Goal: Task Accomplishment & Management: Manage account settings

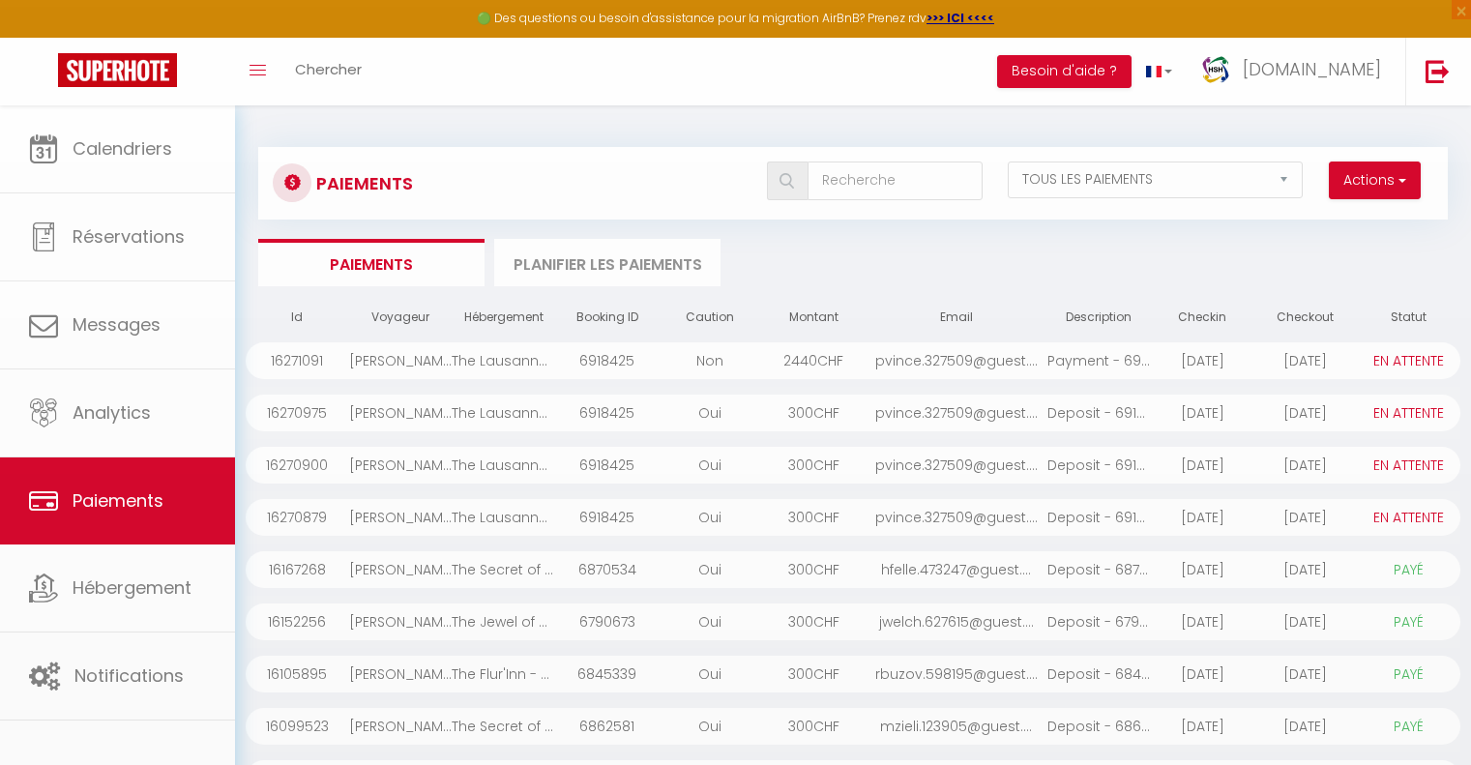
select select "2"
select select "0"
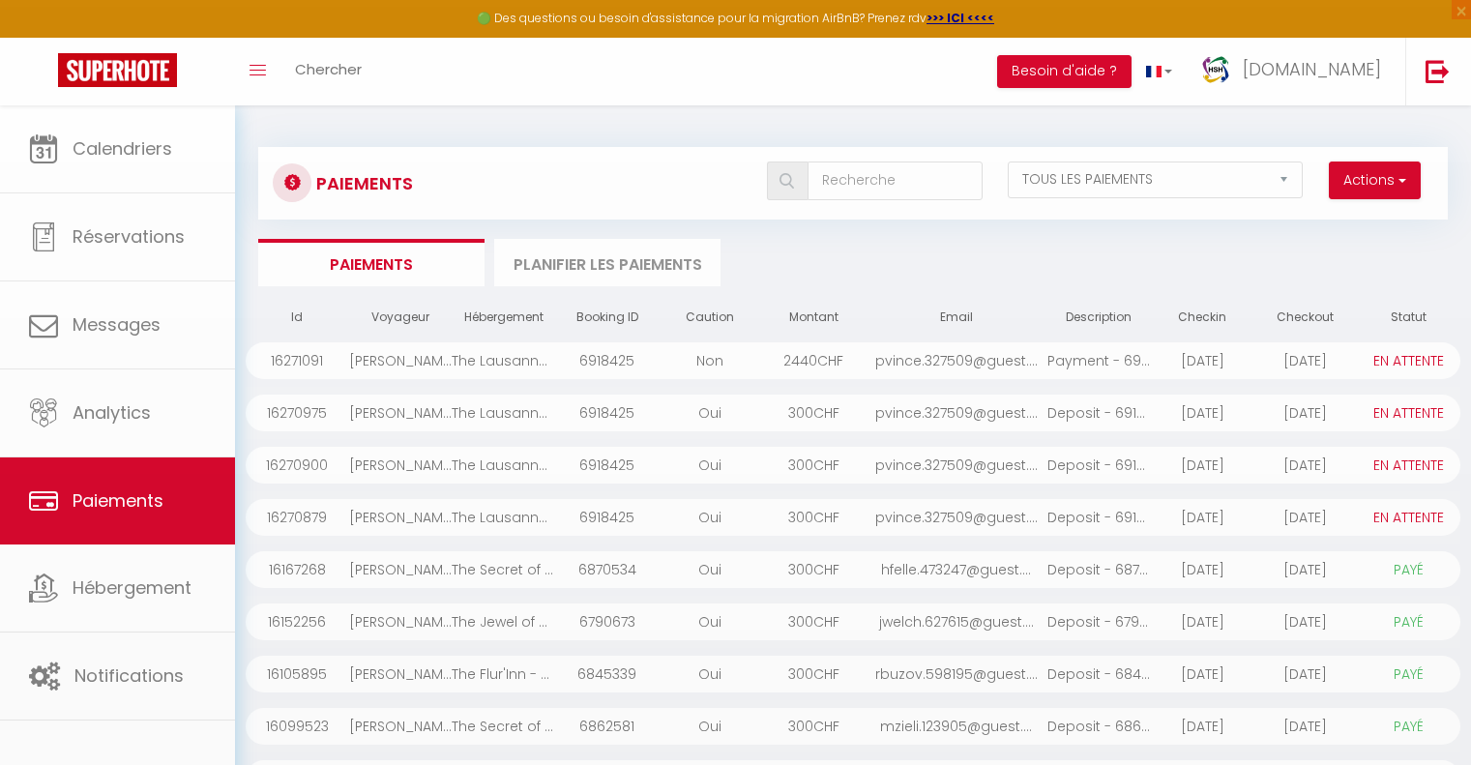
select select "0"
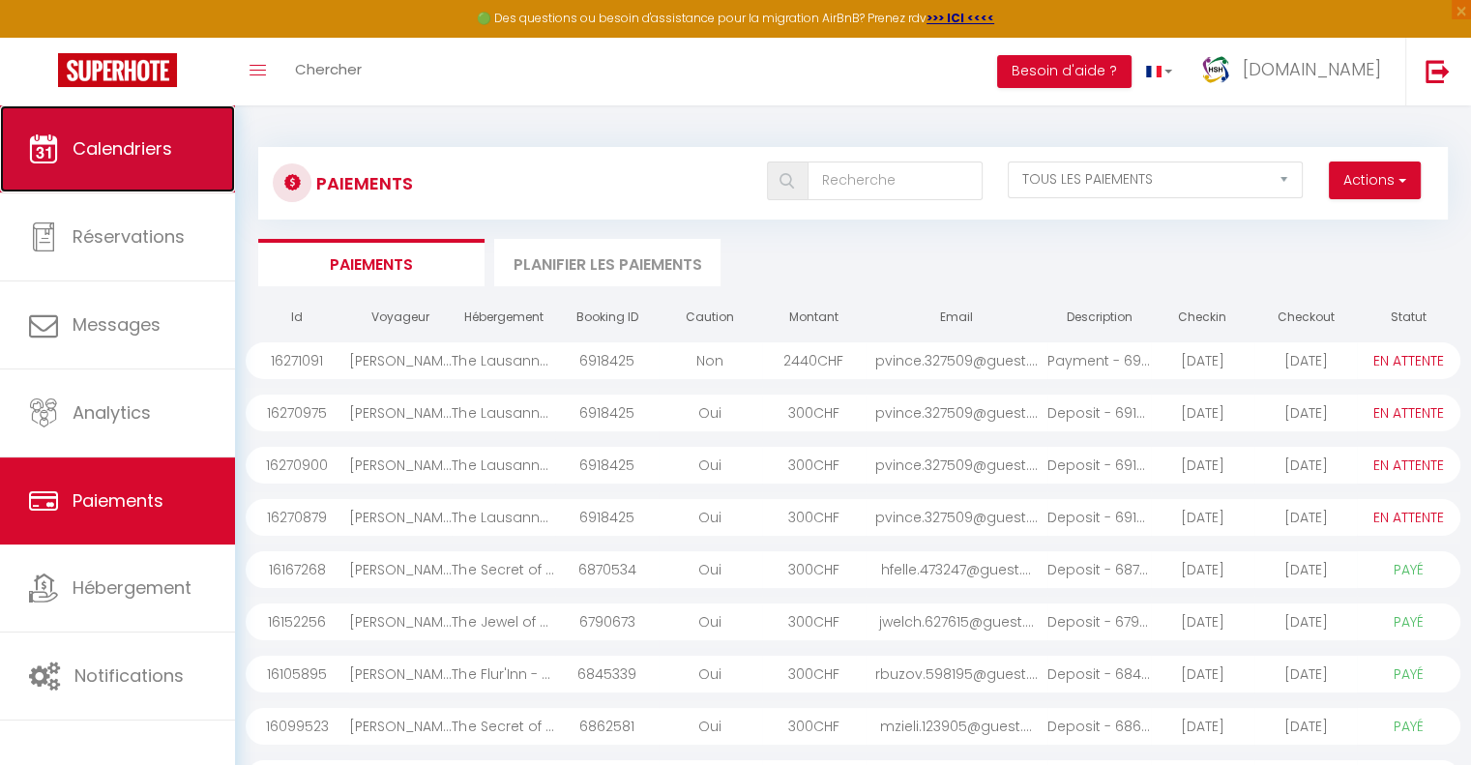
click at [184, 138] on link "Calendriers" at bounding box center [117, 148] width 235 height 87
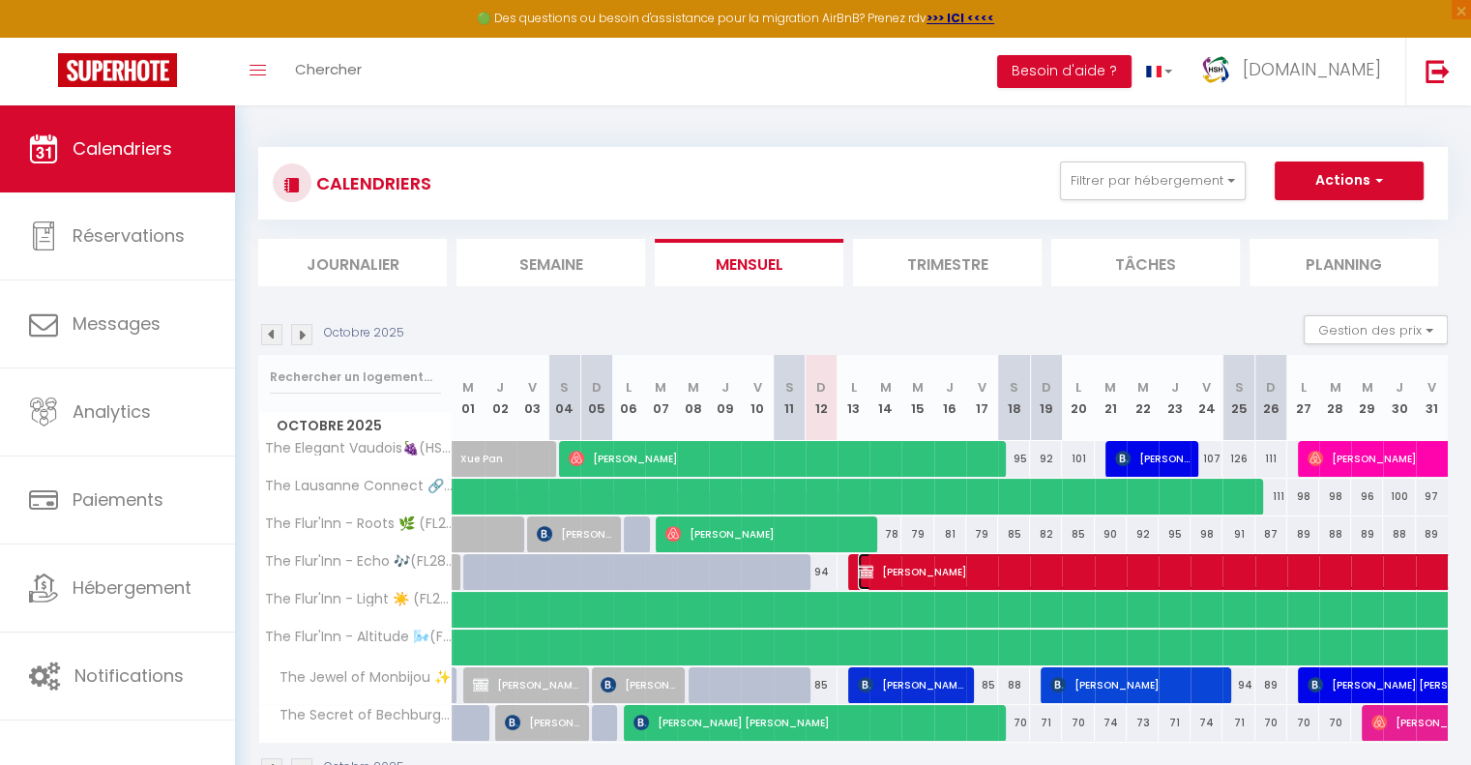
select select "KO"
select select "0"
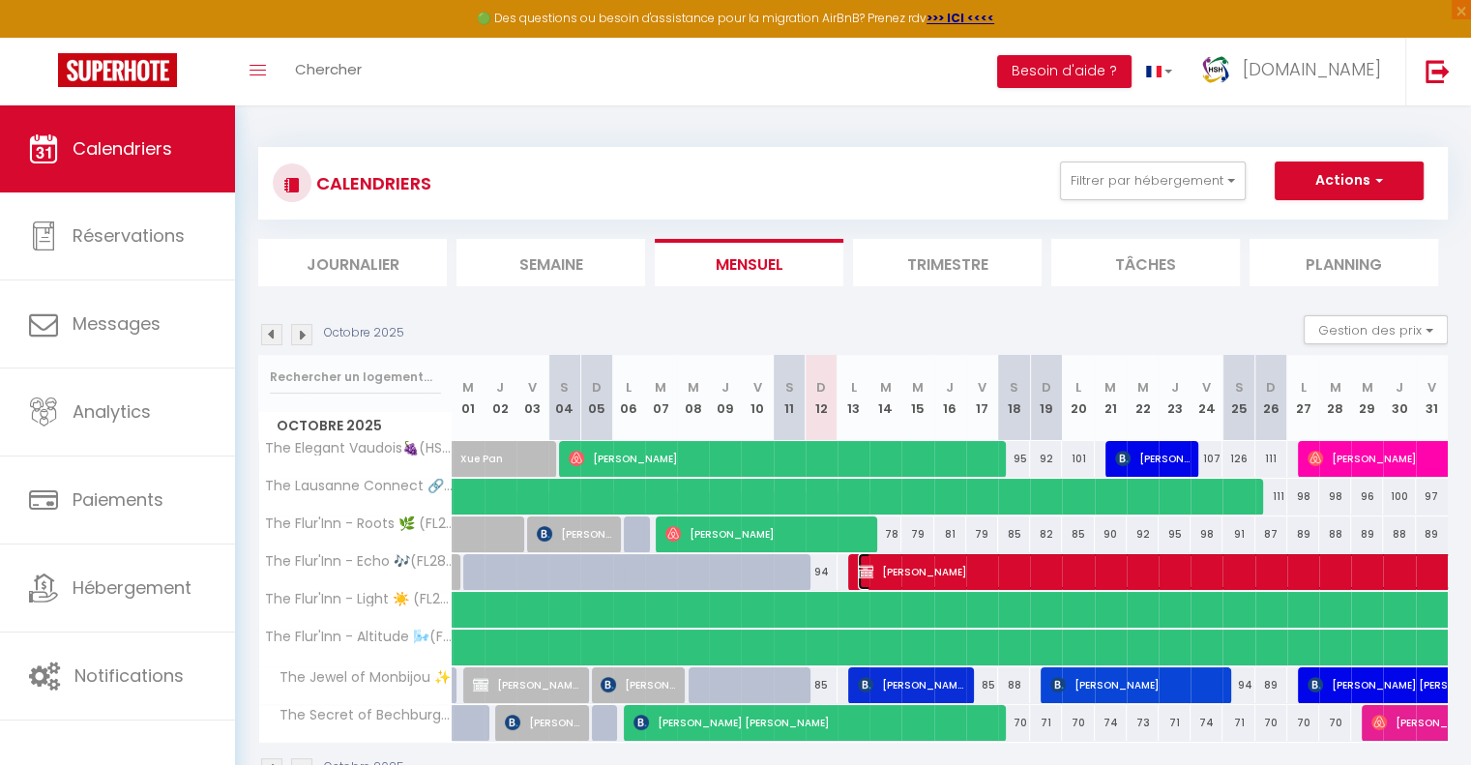
select select "1"
select select
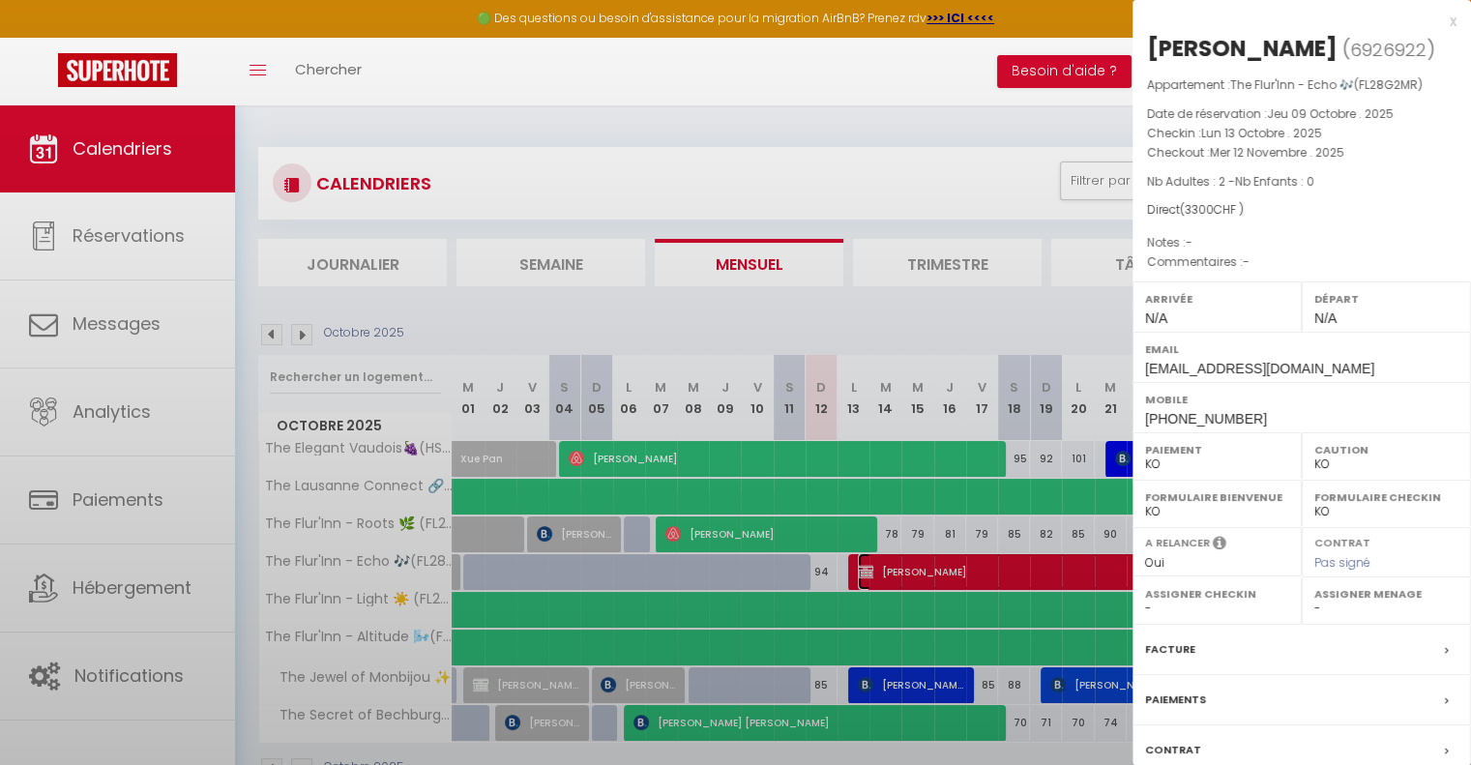
select select "47598"
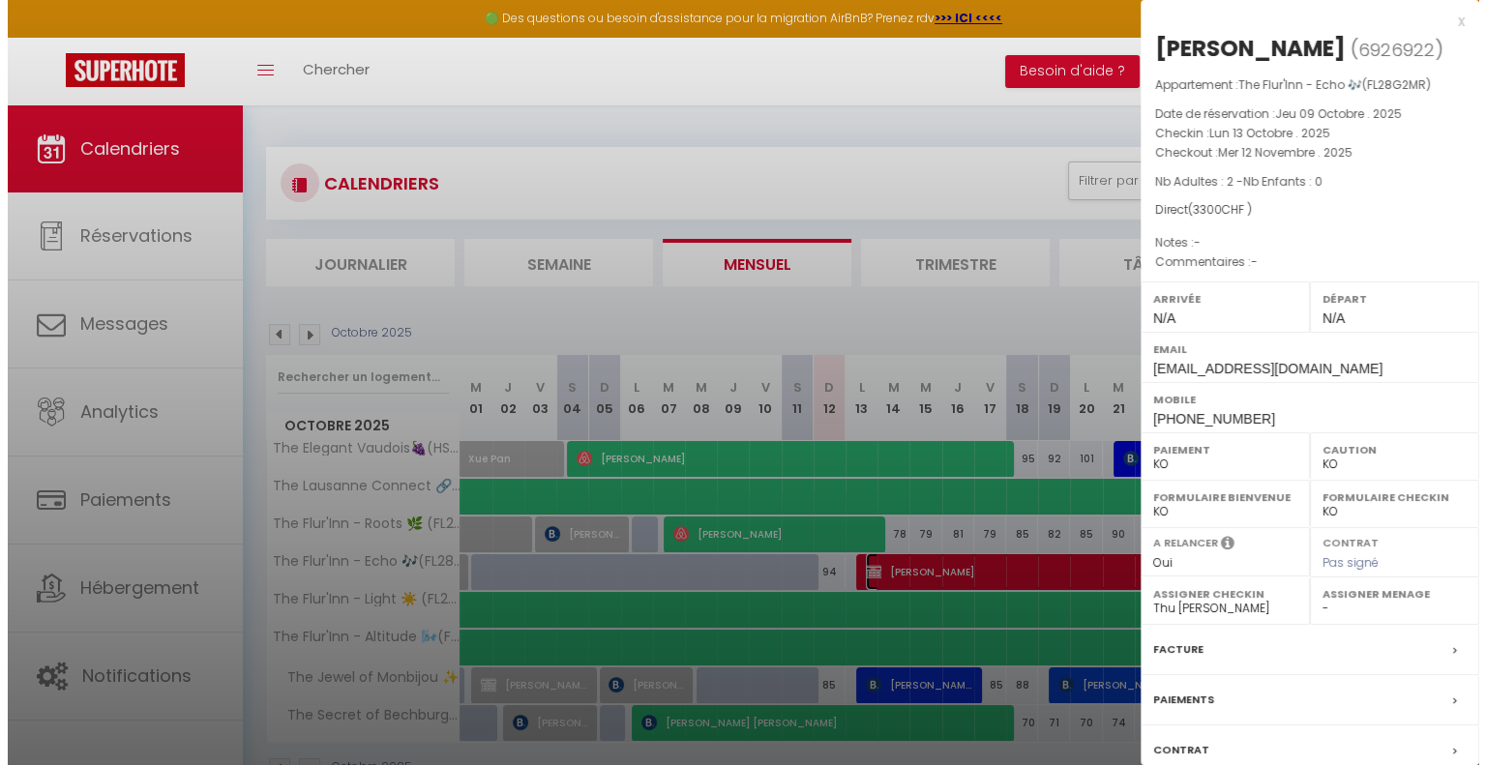
scroll to position [133, 0]
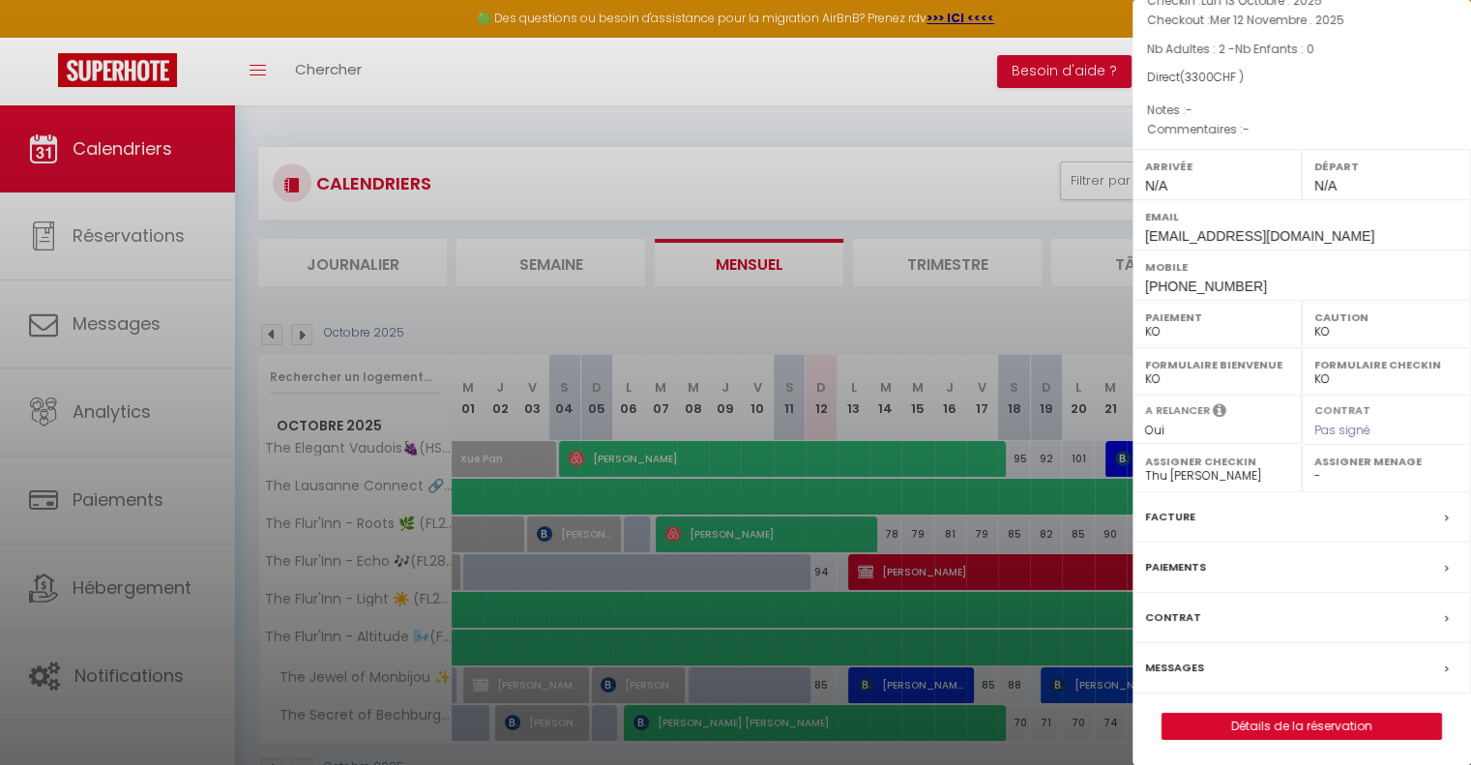
click at [1189, 564] on label "Paiements" at bounding box center [1175, 567] width 61 height 20
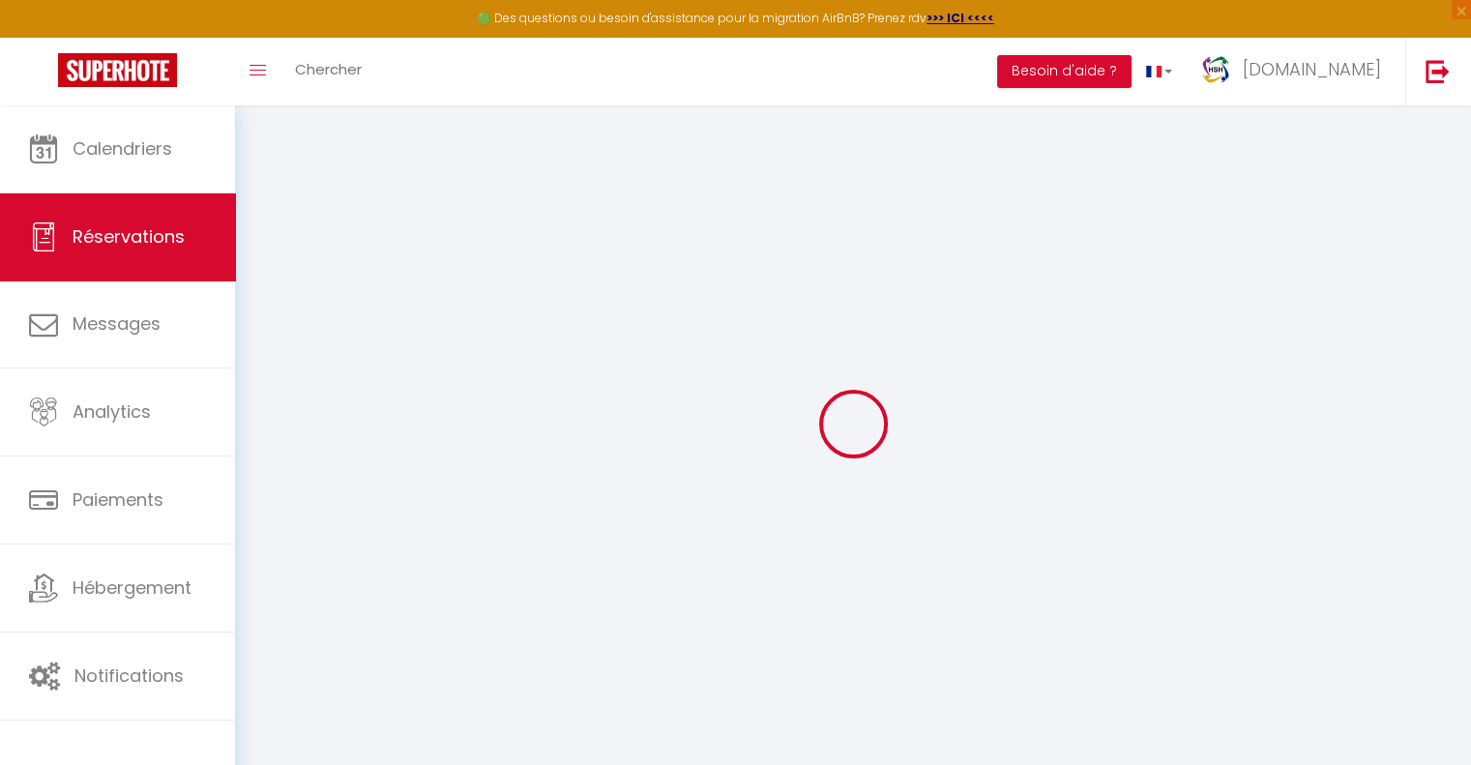
select select
checkbox input "false"
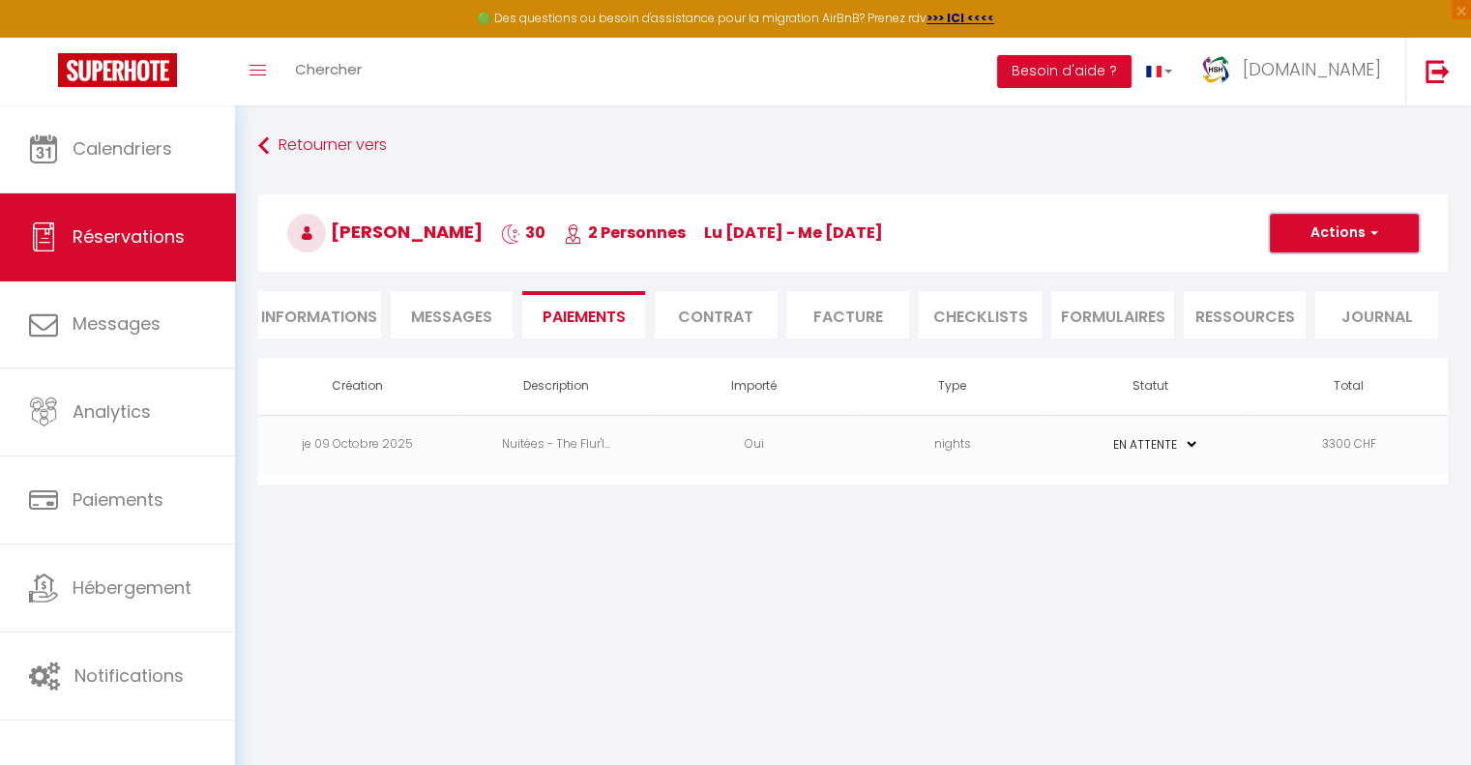
click at [1337, 225] on button "Actions" at bounding box center [1344, 233] width 149 height 39
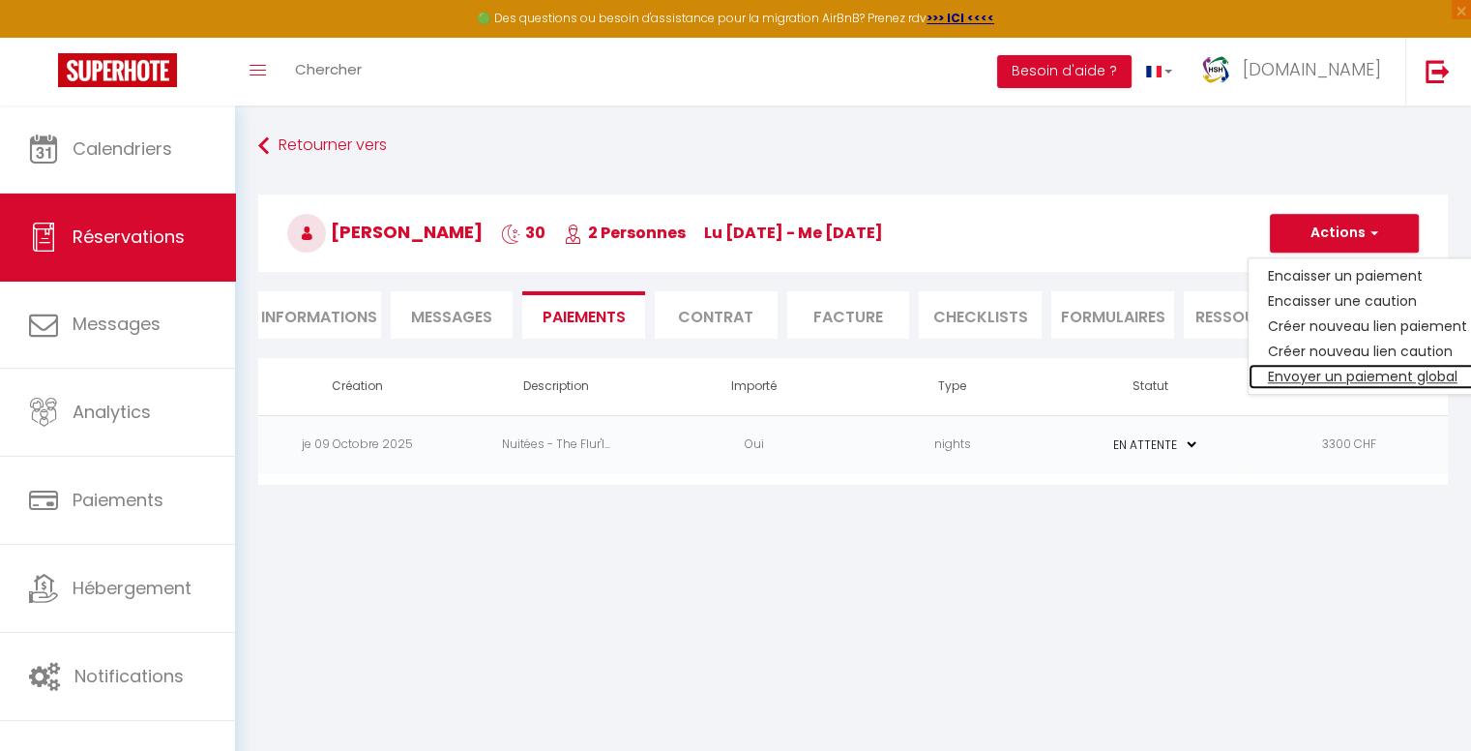
click at [1337, 376] on link "Envoyer un paiement global" at bounding box center [1368, 376] width 238 height 25
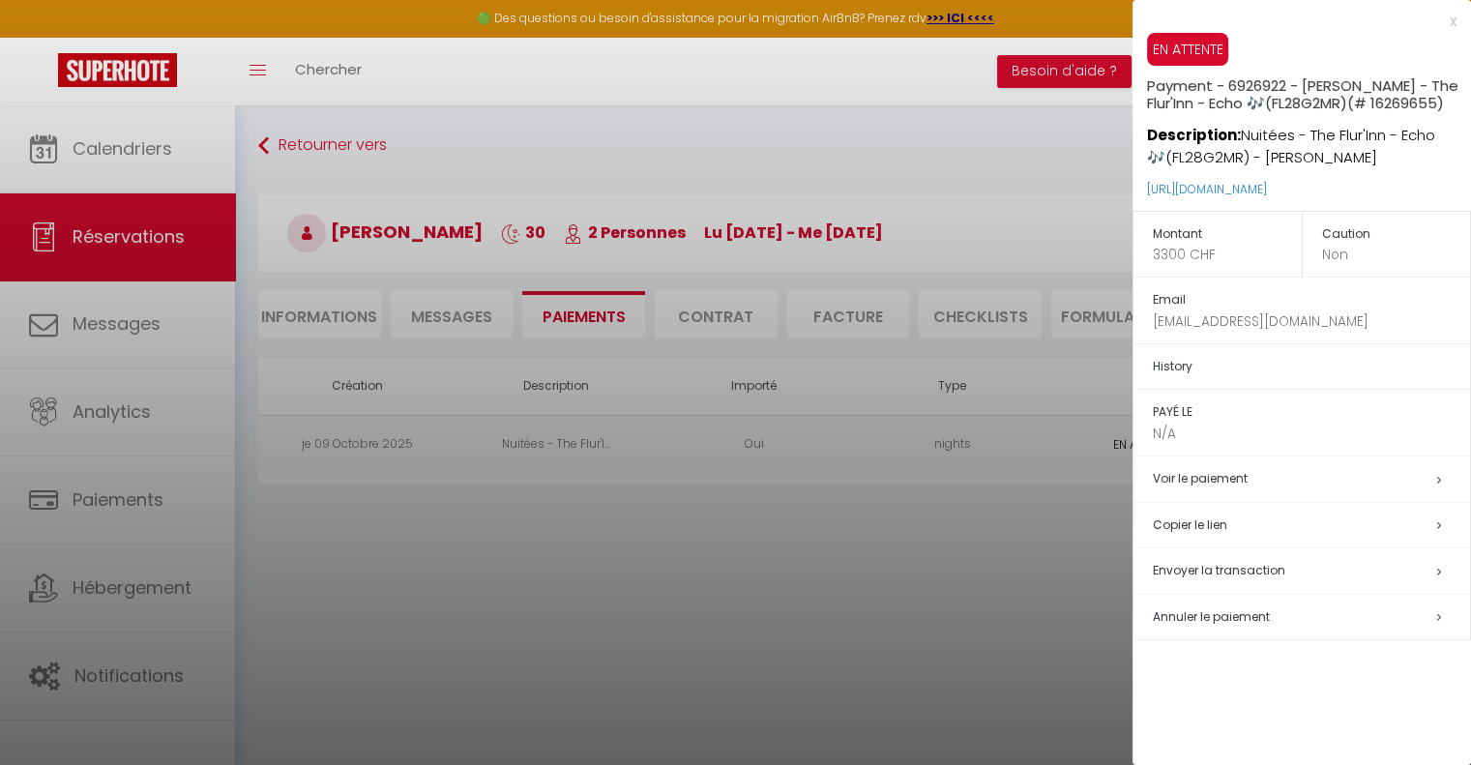
click at [942, 566] on div at bounding box center [735, 382] width 1471 height 765
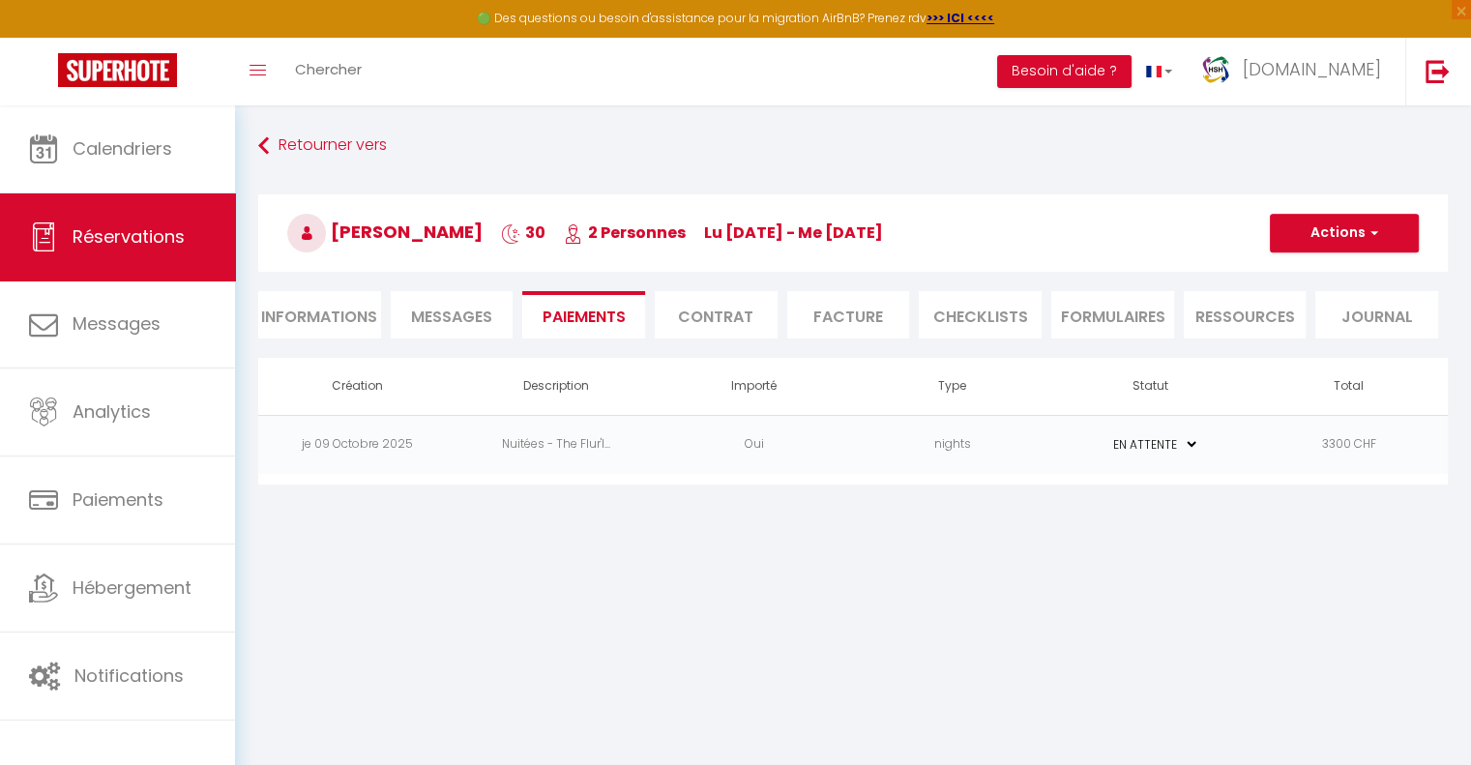
click at [327, 316] on li "Informations" at bounding box center [319, 314] width 123 height 47
select select
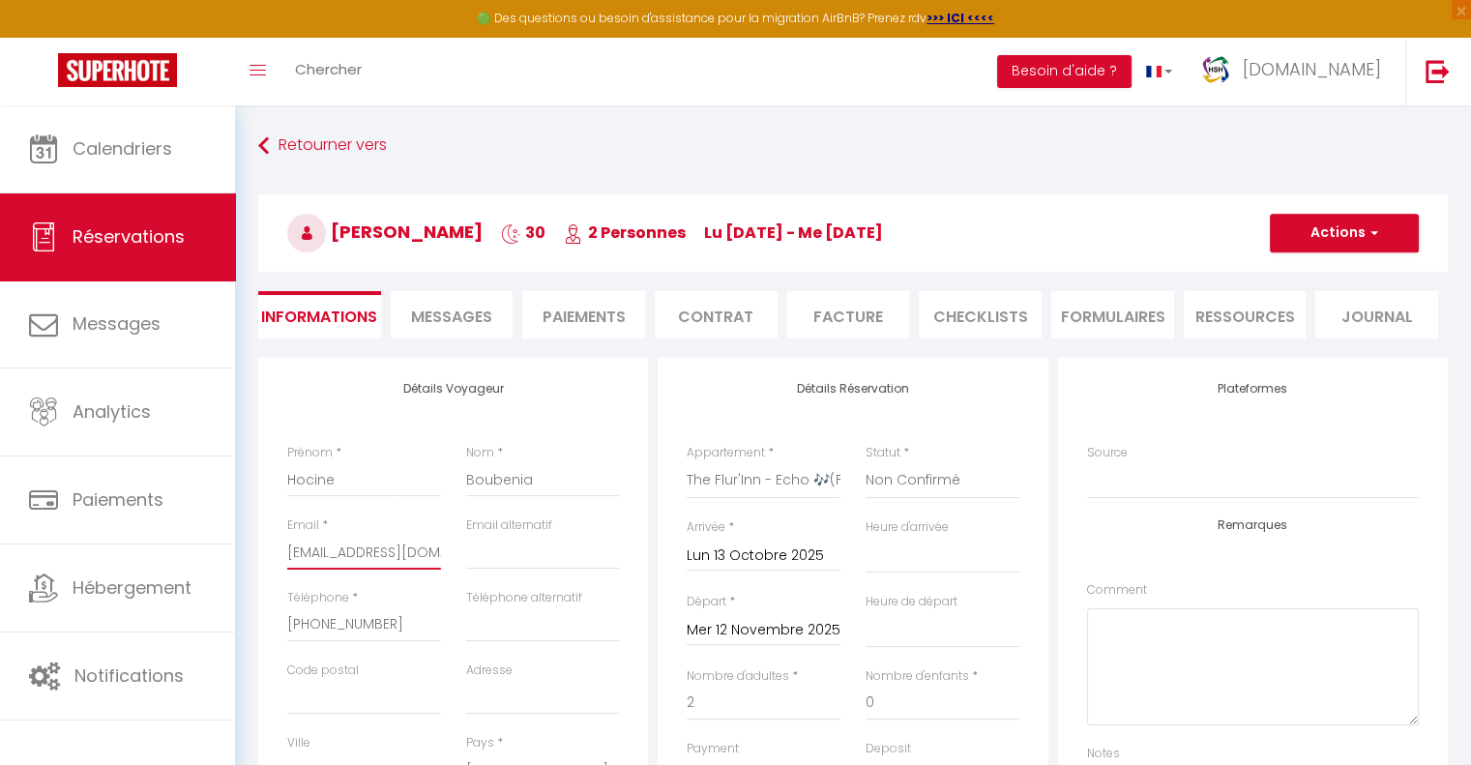
click at [375, 550] on input "[EMAIL_ADDRESS][DOMAIN_NAME]" at bounding box center [364, 552] width 154 height 35
click at [1309, 226] on button "Actions" at bounding box center [1344, 233] width 149 height 39
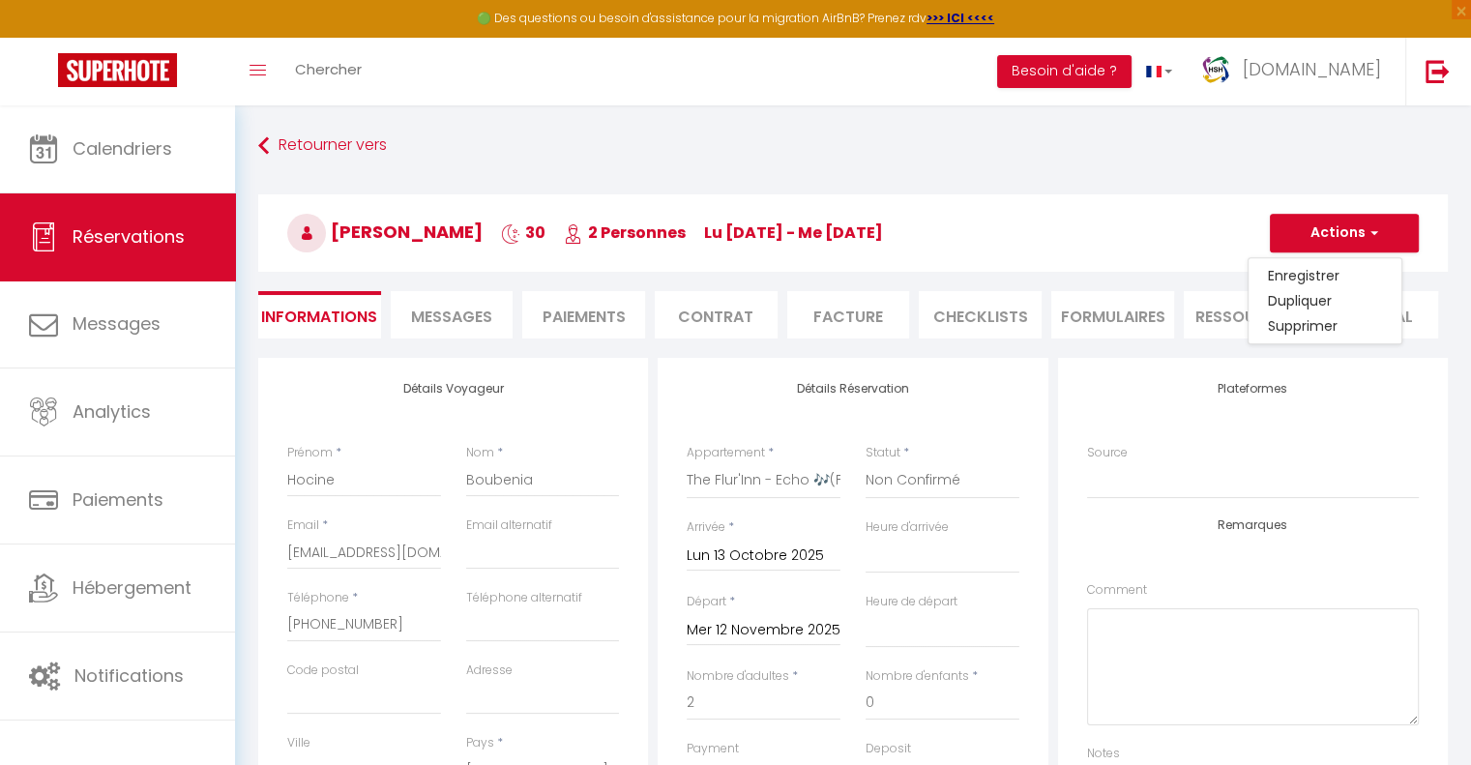
click at [586, 316] on li "Paiements" at bounding box center [583, 314] width 123 height 47
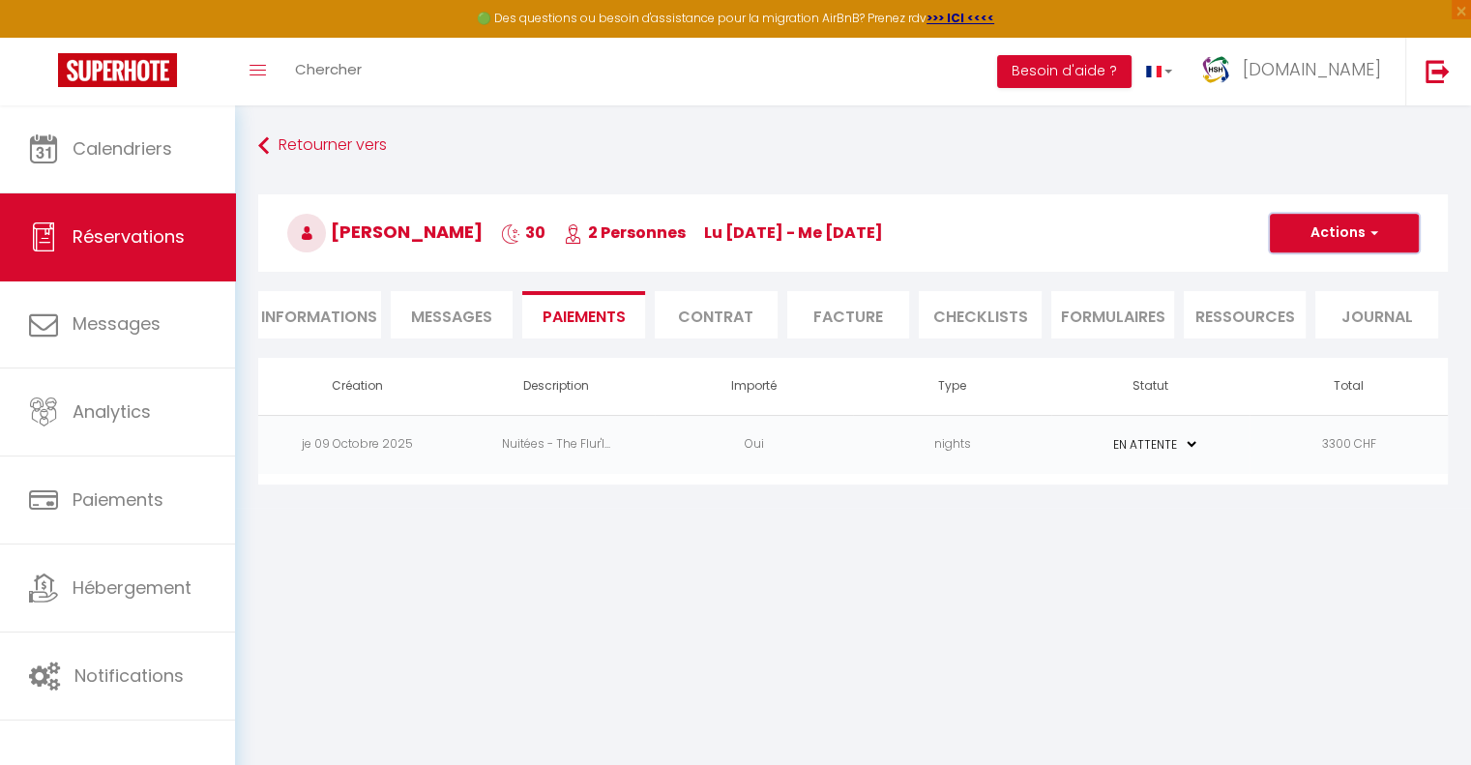
click at [1345, 231] on button "Actions" at bounding box center [1344, 233] width 149 height 39
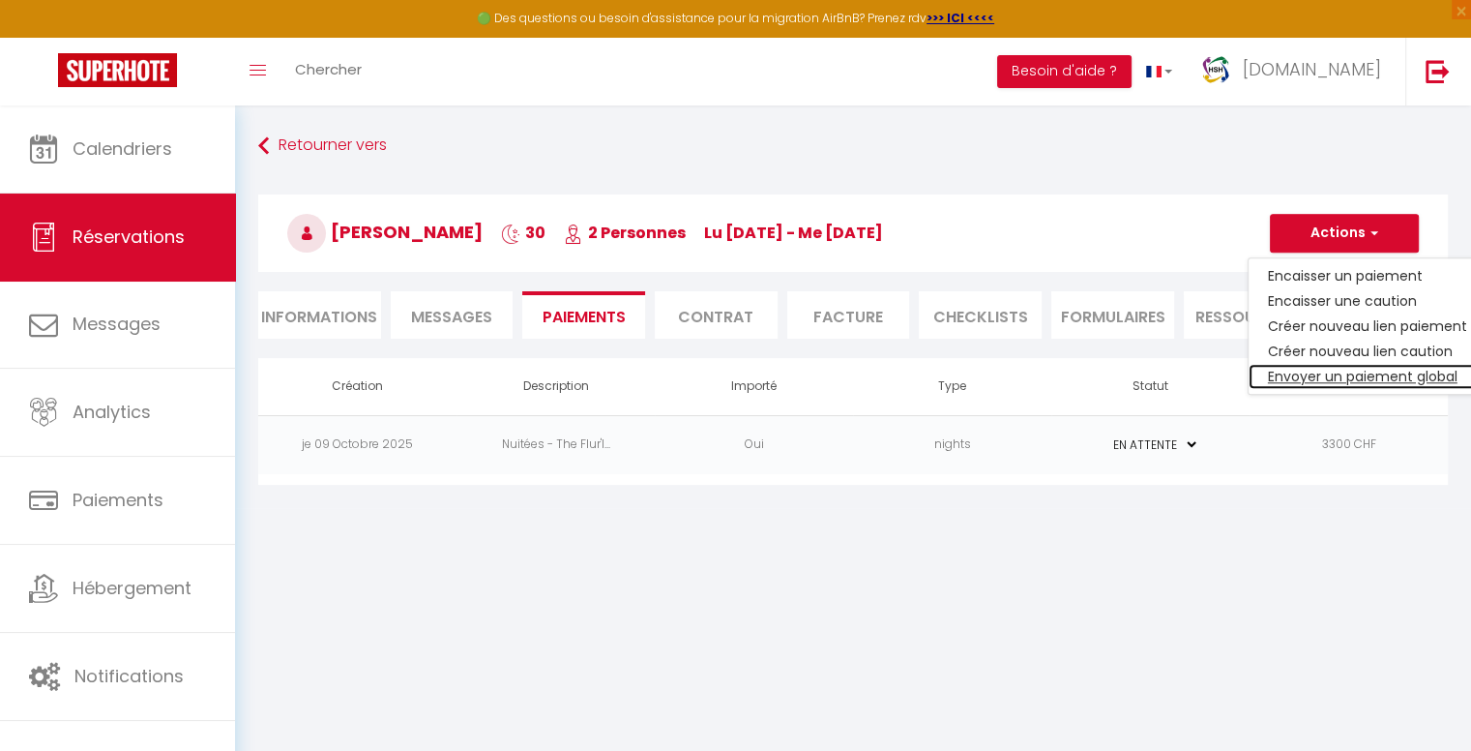
click at [1337, 371] on link "Envoyer un paiement global" at bounding box center [1368, 376] width 238 height 25
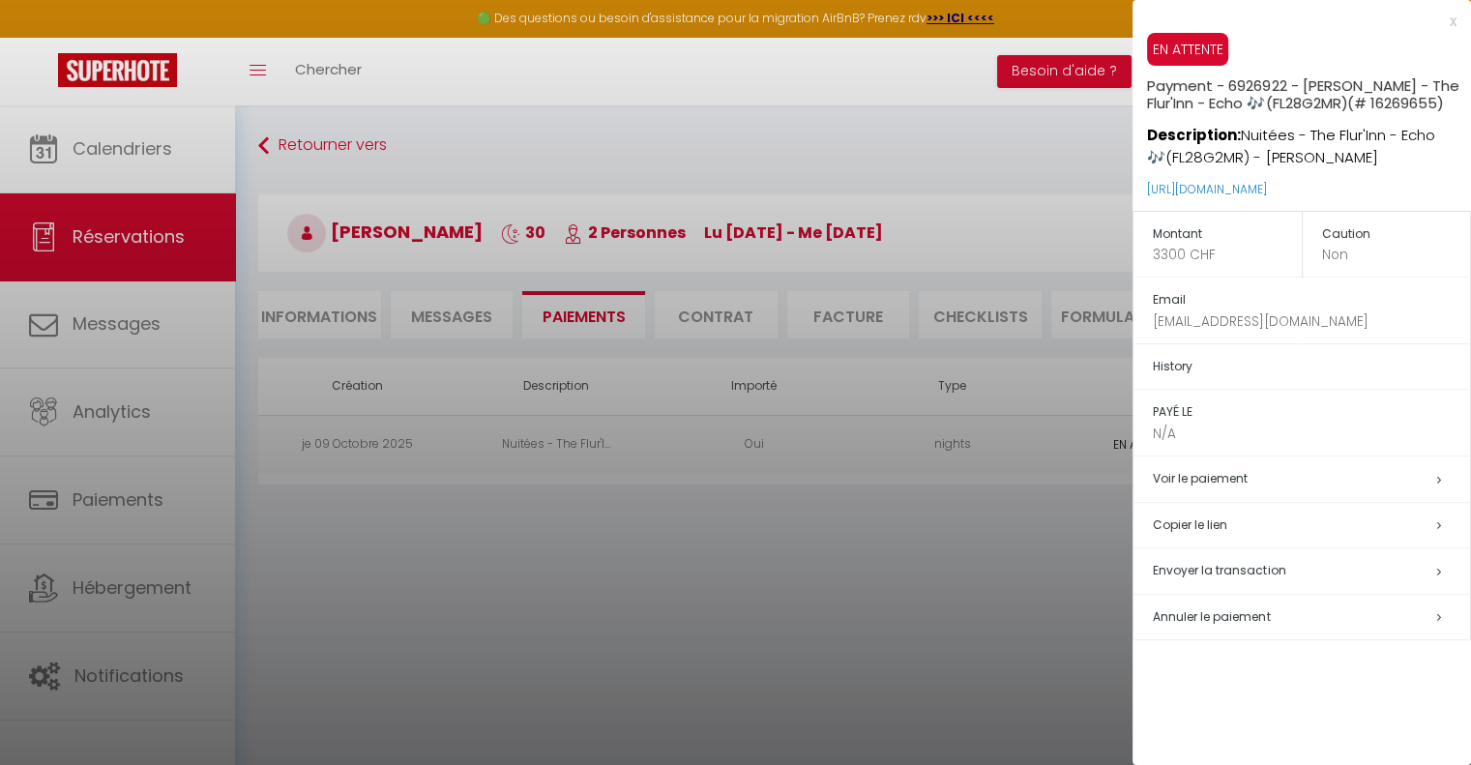
click at [1191, 570] on span "Envoyer la transaction" at bounding box center [1219, 570] width 133 height 16
type input "[EMAIL_ADDRESS][DOMAIN_NAME]"
type input "Payment request"
type textarea "Hi, We invite you to click on the link below to make the payment: Title : Payme…"
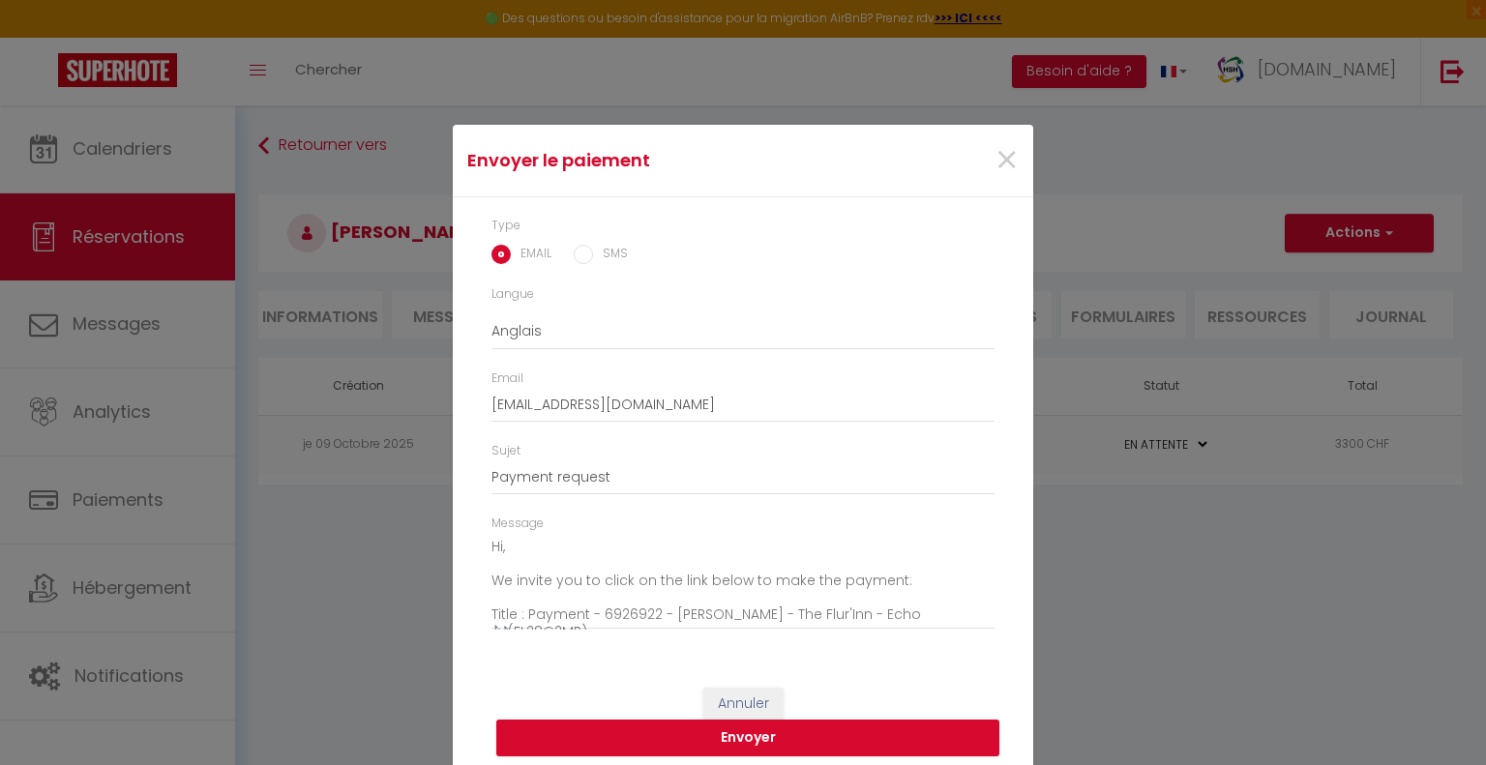
scroll to position [10, 0]
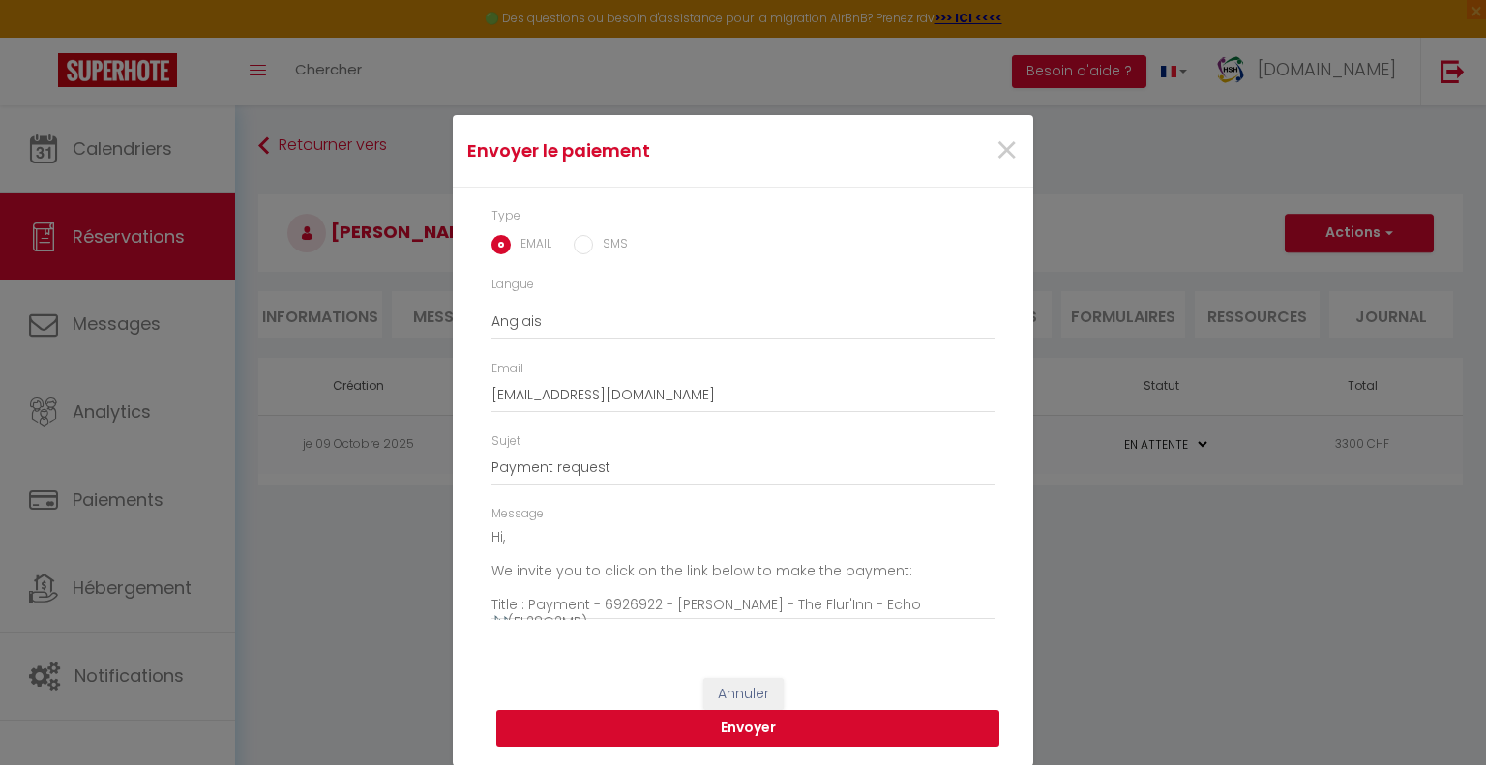
click at [651, 724] on button "Envoyer" at bounding box center [747, 728] width 503 height 37
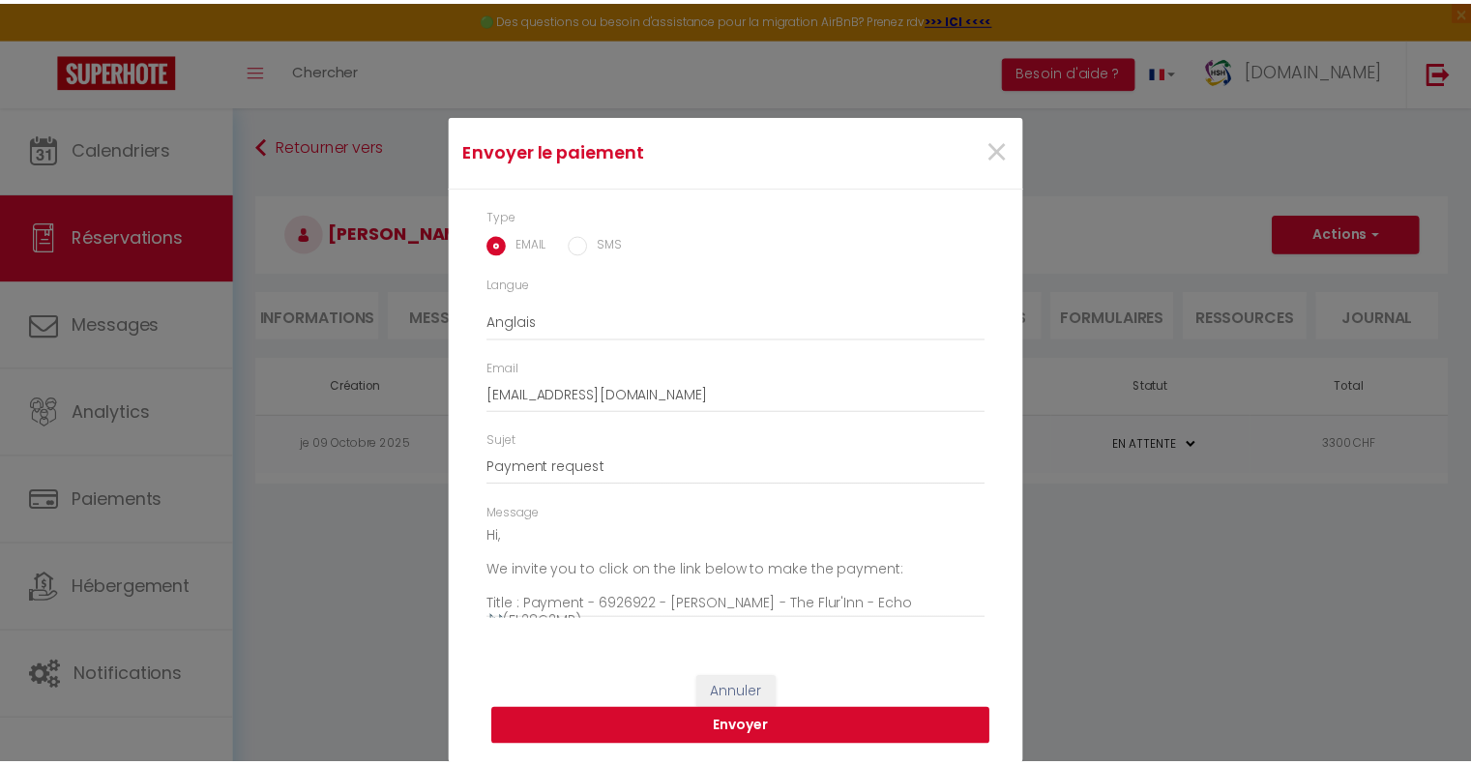
scroll to position [0, 0]
